Goal: Information Seeking & Learning: Learn about a topic

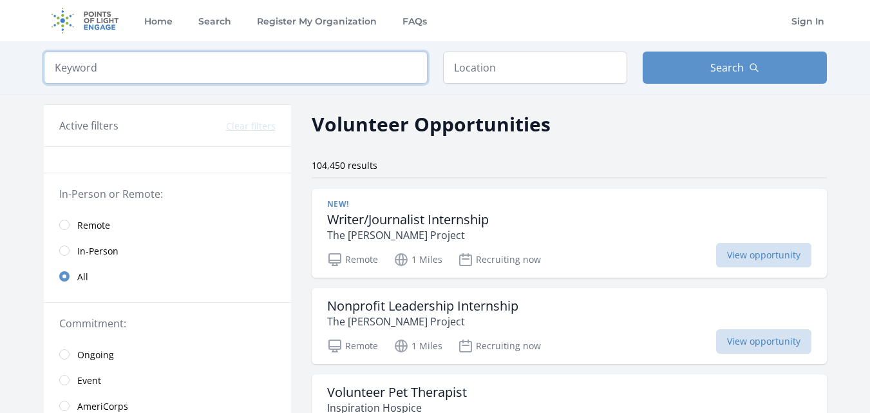
click at [353, 61] on input "search" at bounding box center [236, 68] width 384 height 32
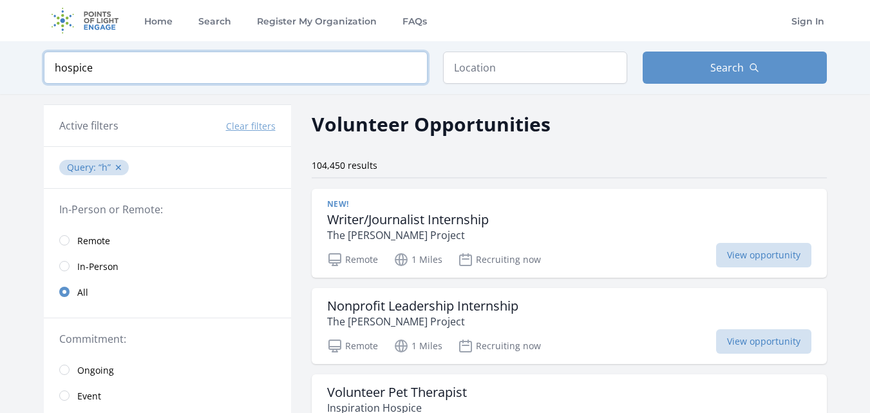
type input "hospice"
click button "submit" at bounding box center [0, 0] width 0 height 0
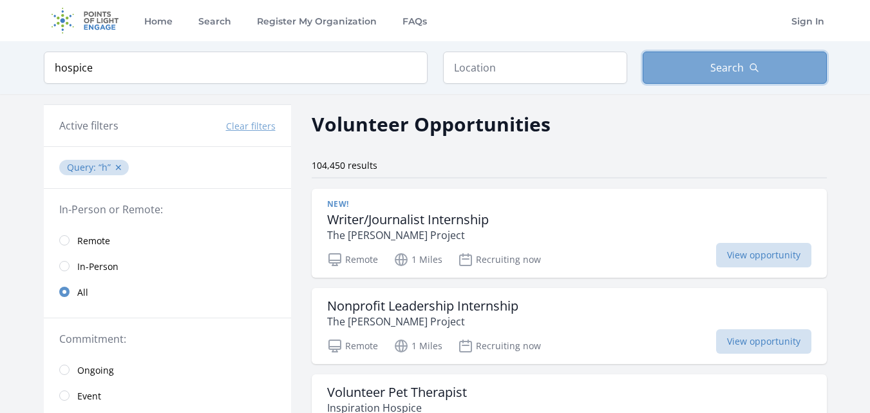
click at [688, 67] on button "Search" at bounding box center [735, 68] width 184 height 32
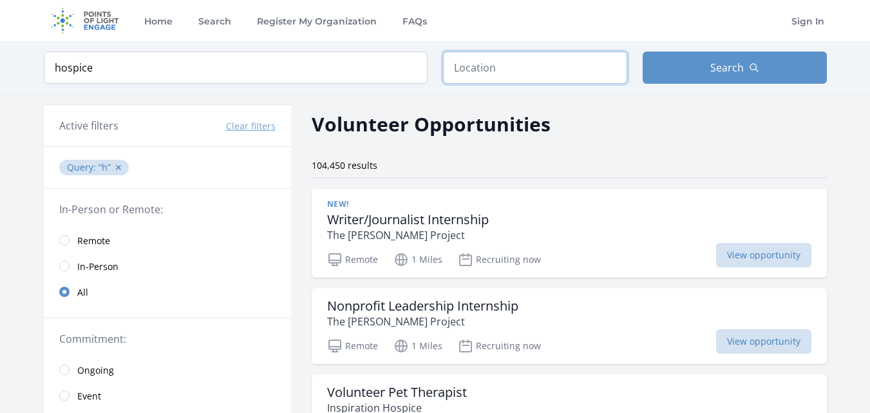
click at [573, 61] on input "text" at bounding box center [535, 68] width 184 height 32
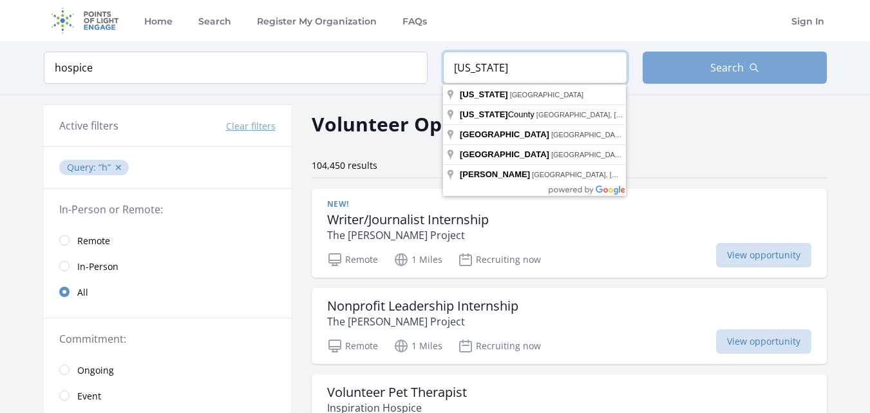
type input "utah"
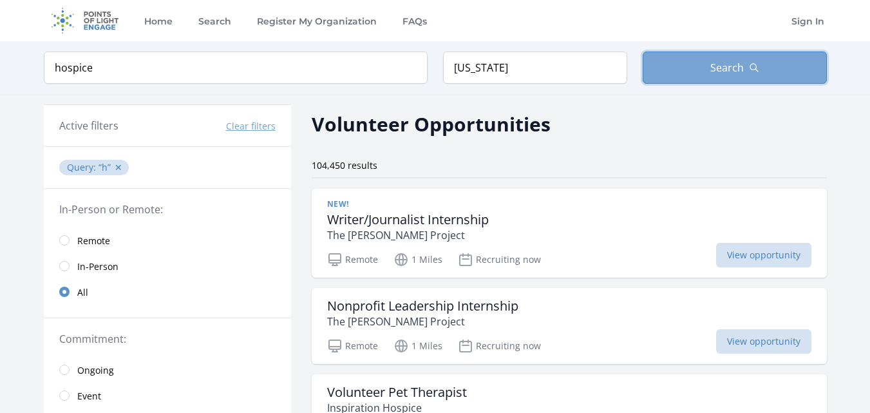
click at [678, 73] on button "Search" at bounding box center [735, 68] width 184 height 32
click at [687, 57] on button "Search" at bounding box center [735, 68] width 184 height 32
click at [737, 53] on button "Search" at bounding box center [735, 68] width 184 height 32
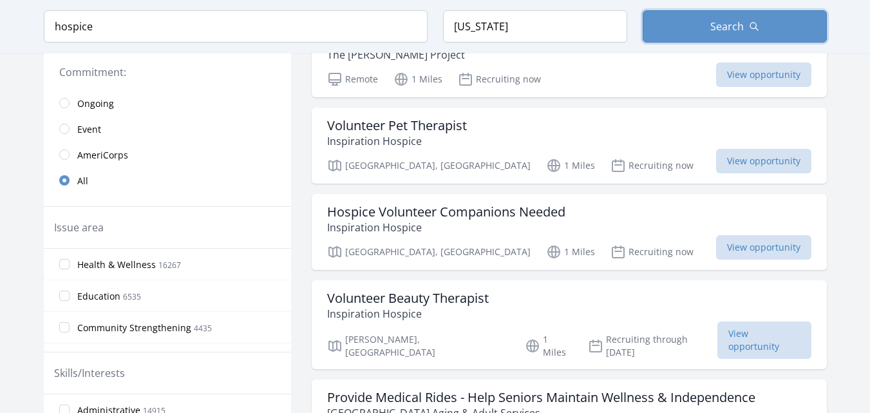
scroll to position [278, 0]
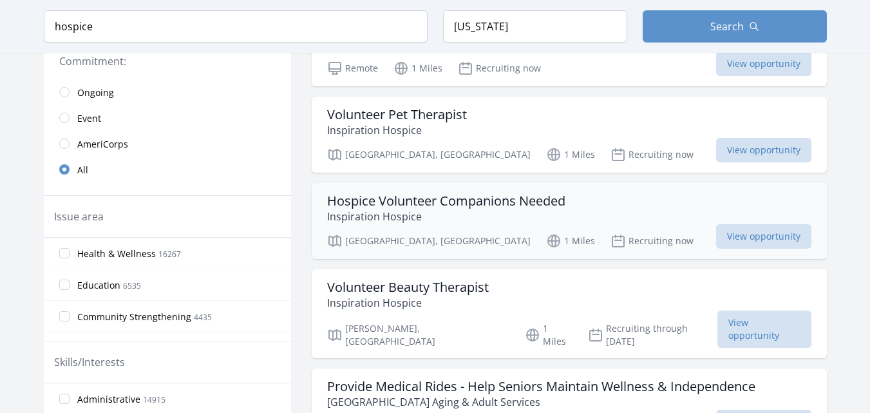
click at [551, 204] on h3 "Hospice Volunteer Companions Needed" at bounding box center [446, 200] width 238 height 15
